Goal: Check status: Check status

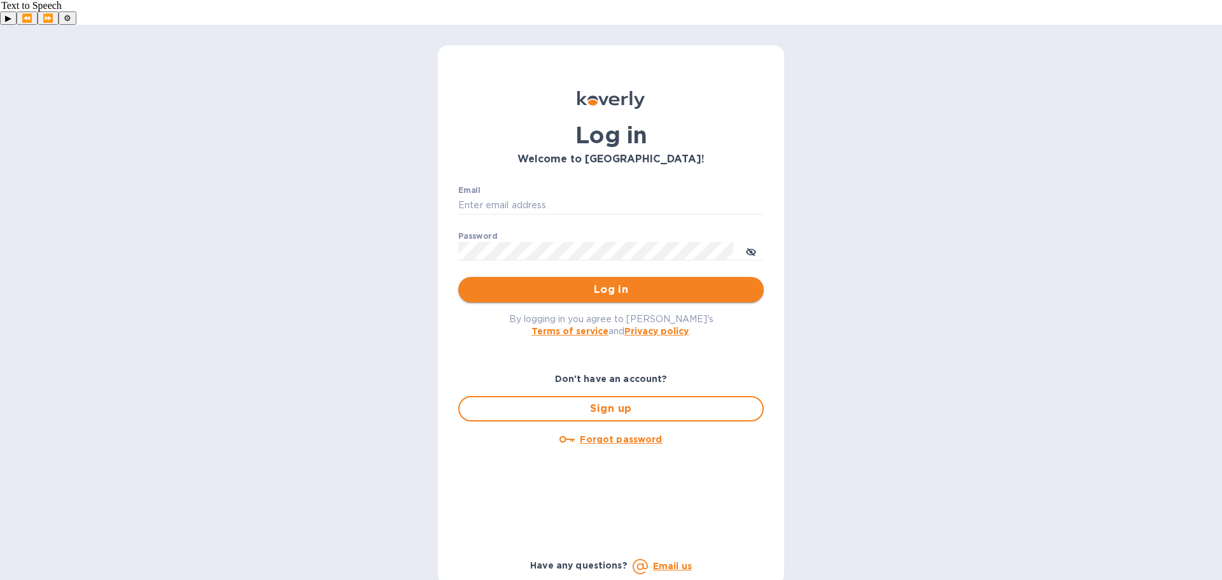
type input "[EMAIL_ADDRESS][DOMAIN_NAME]"
click at [559, 282] on span "Log in" at bounding box center [610, 289] width 285 height 15
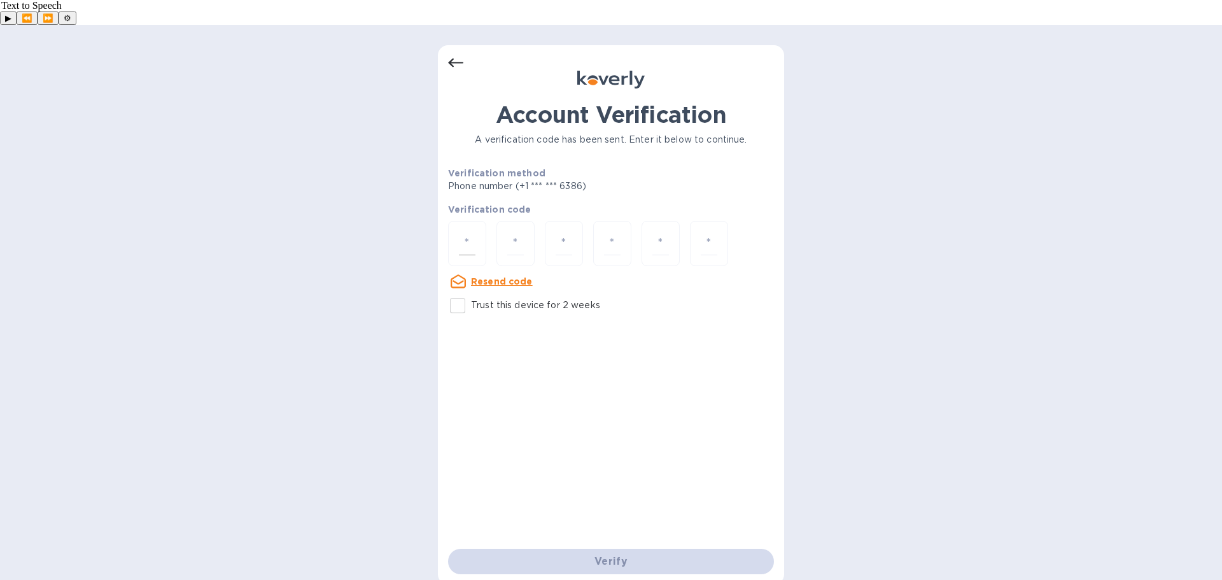
click at [470, 232] on input "number" at bounding box center [467, 244] width 17 height 24
type input "9"
type input "6"
type input "2"
type input "4"
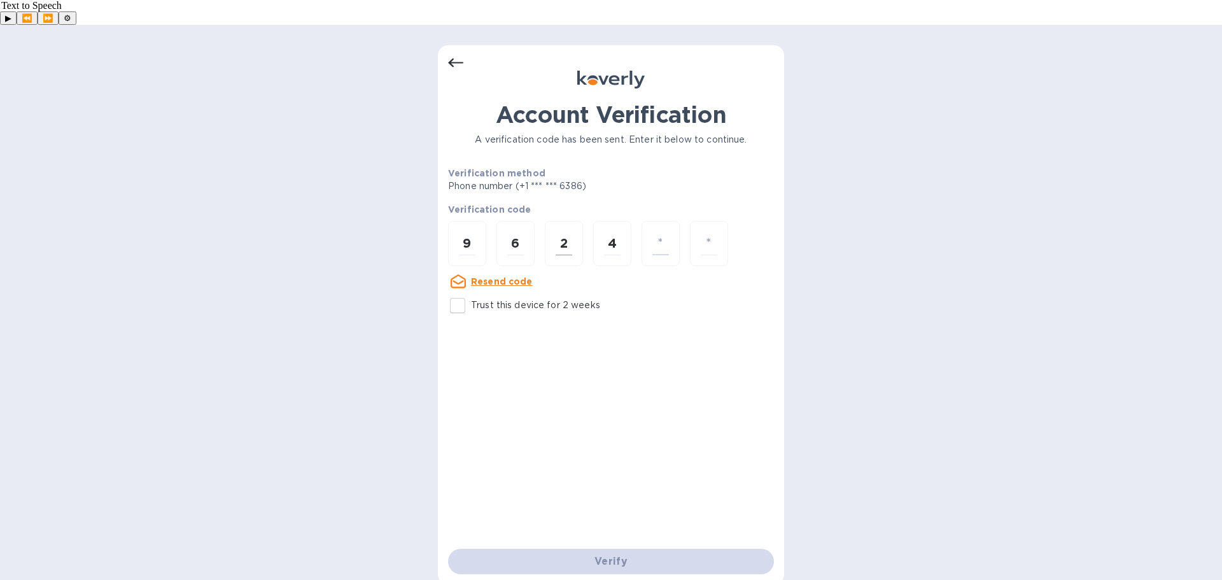
type input "7"
type input "0"
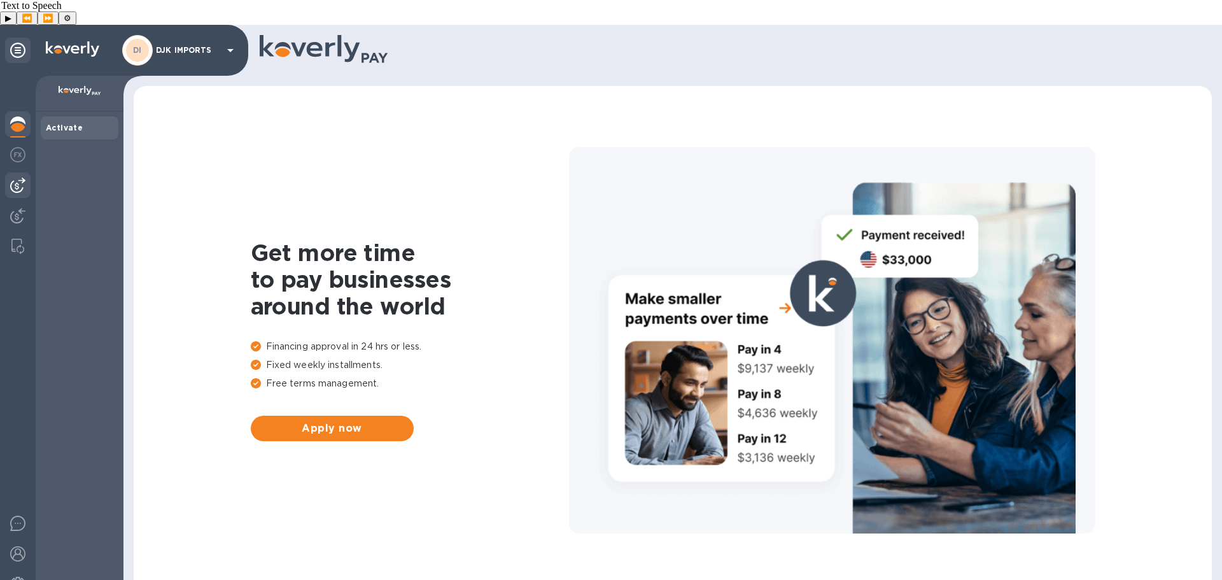
click at [15, 178] on img at bounding box center [17, 185] width 15 height 15
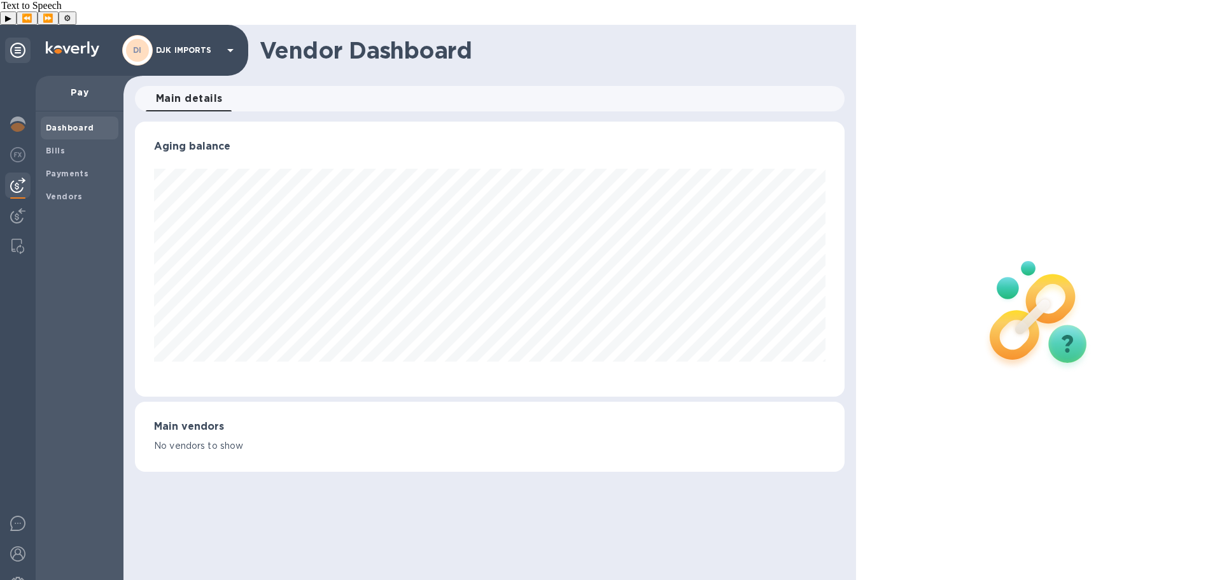
scroll to position [275, 709]
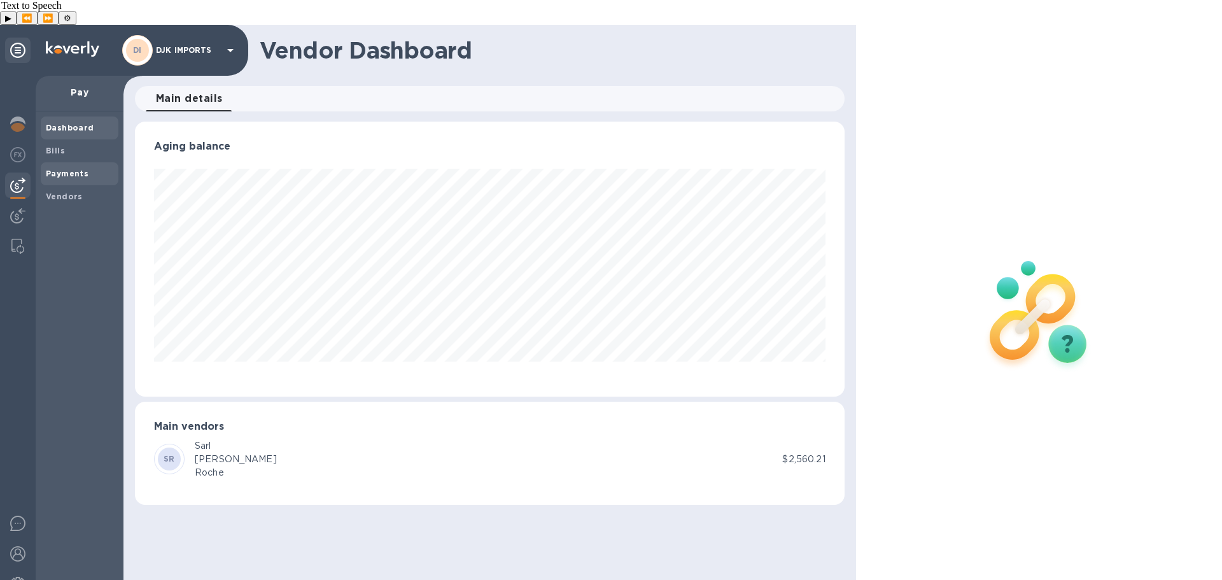
click at [73, 167] on span "Payments" at bounding box center [67, 173] width 43 height 13
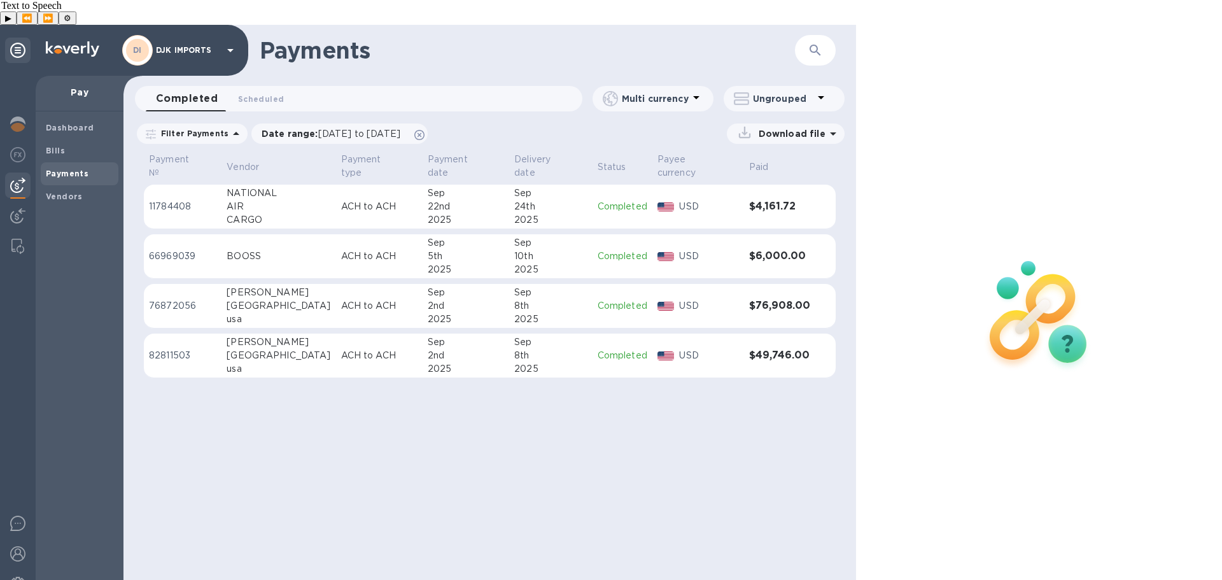
click at [328, 86] on div "Completed 0 Scheduled 0" at bounding box center [364, 98] width 437 height 25
click at [210, 90] on span "Completed 0" at bounding box center [187, 99] width 62 height 18
